Goal: Obtain resource: Obtain resource

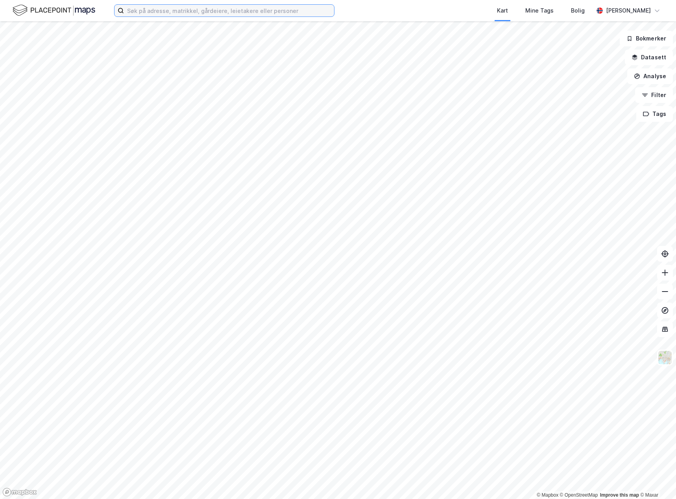
click at [204, 13] on input at bounding box center [229, 11] width 210 height 12
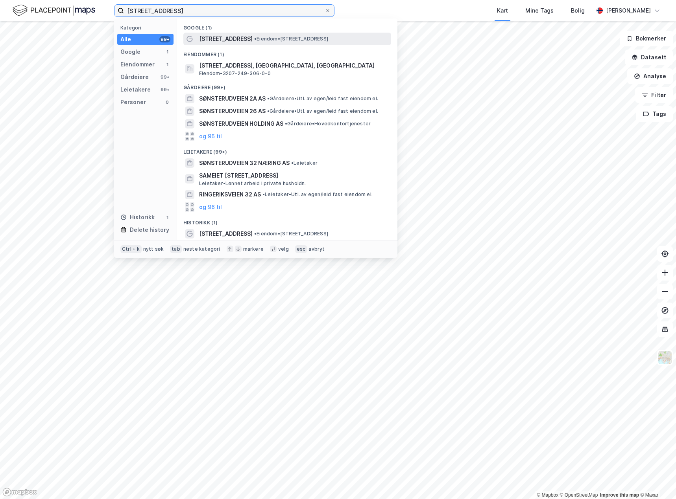
type input "[STREET_ADDRESS]"
click at [254, 36] on span "•" at bounding box center [255, 39] width 2 height 6
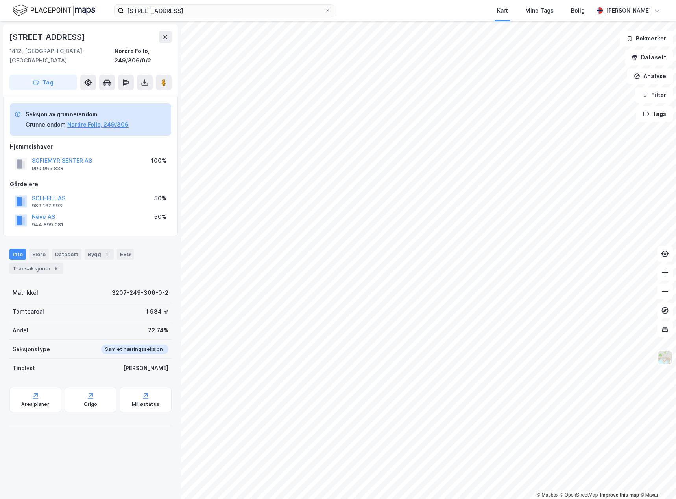
click at [37, 403] on div "Matrikkel 3207-249-306-0-2 Tomteareal 1 984 ㎡ Andel 72.74% Seksjonstype Samlet …" at bounding box center [90, 355] width 162 height 145
click at [33, 387] on div "Arealplaner" at bounding box center [35, 399] width 52 height 25
click at [146, 79] on icon at bounding box center [145, 83] width 8 height 8
click at [127, 95] on div "Last ned grunnbok" at bounding box center [106, 98] width 46 height 6
click at [131, 108] on div "Last ned matrikkelrapport" at bounding box center [115, 111] width 65 height 6
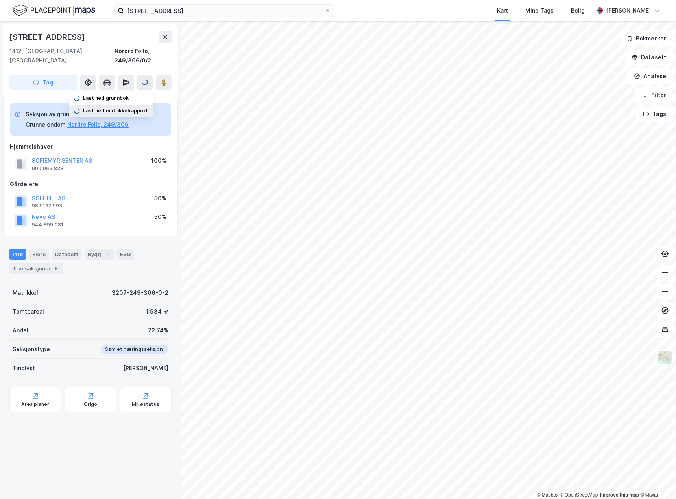
click at [122, 108] on div "Last ned matrikkelrapport" at bounding box center [115, 111] width 65 height 6
click at [121, 249] on div "ESG" at bounding box center [125, 254] width 17 height 11
